Goal: Check status

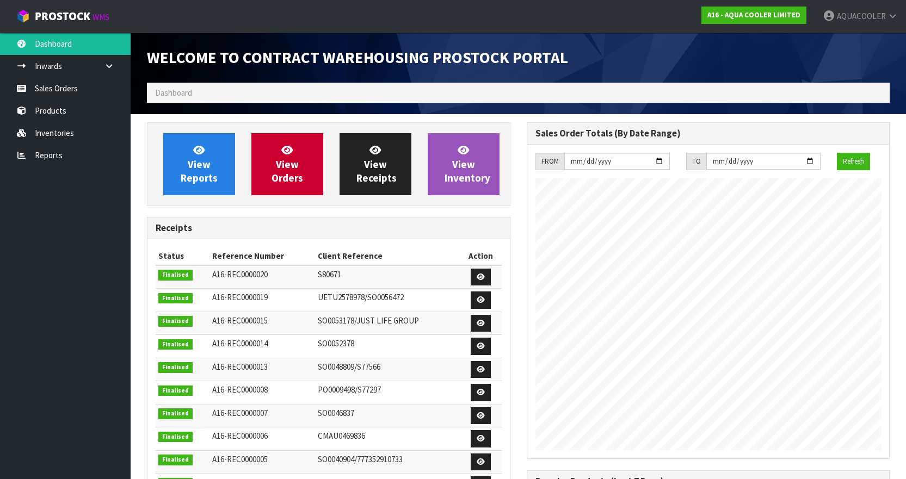
scroll to position [498, 379]
click at [72, 89] on link "Sales Orders" at bounding box center [65, 88] width 131 height 22
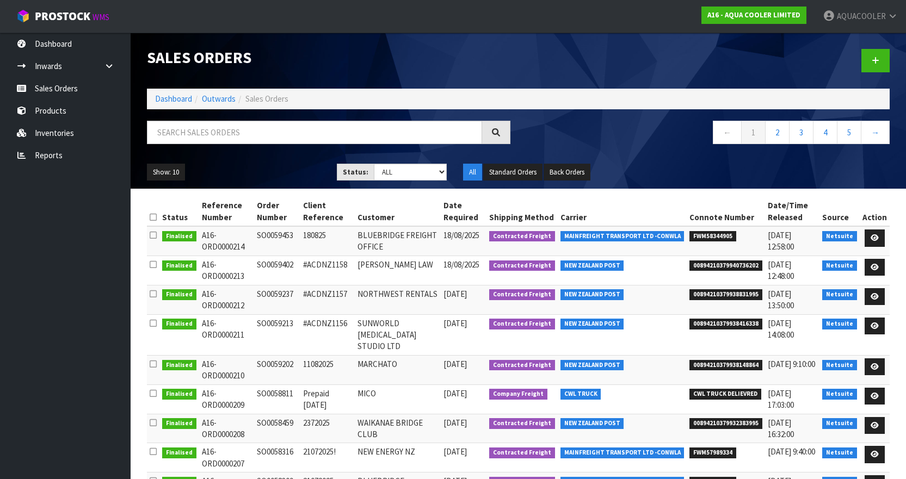
click at [290, 236] on td "SO0059453" at bounding box center [277, 240] width 46 height 29
copy td "SO0059453"
click at [359, 47] on div "Sales Orders" at bounding box center [329, 58] width 380 height 50
click at [367, 63] on h1 "Sales Orders" at bounding box center [329, 57] width 364 height 17
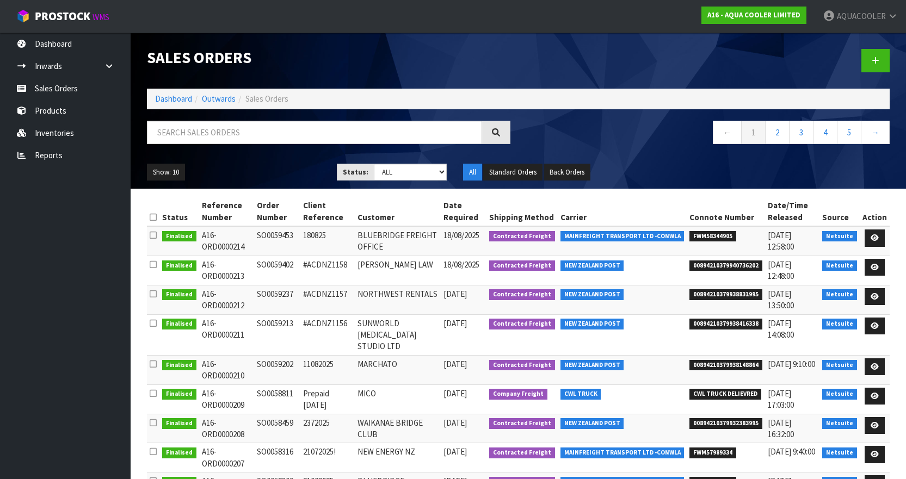
drag, startPoint x: 367, startPoint y: 63, endPoint x: 386, endPoint y: 49, distance: 23.4
click at [386, 49] on h1 "Sales Orders" at bounding box center [329, 57] width 364 height 17
